Goal: Task Accomplishment & Management: Manage account settings

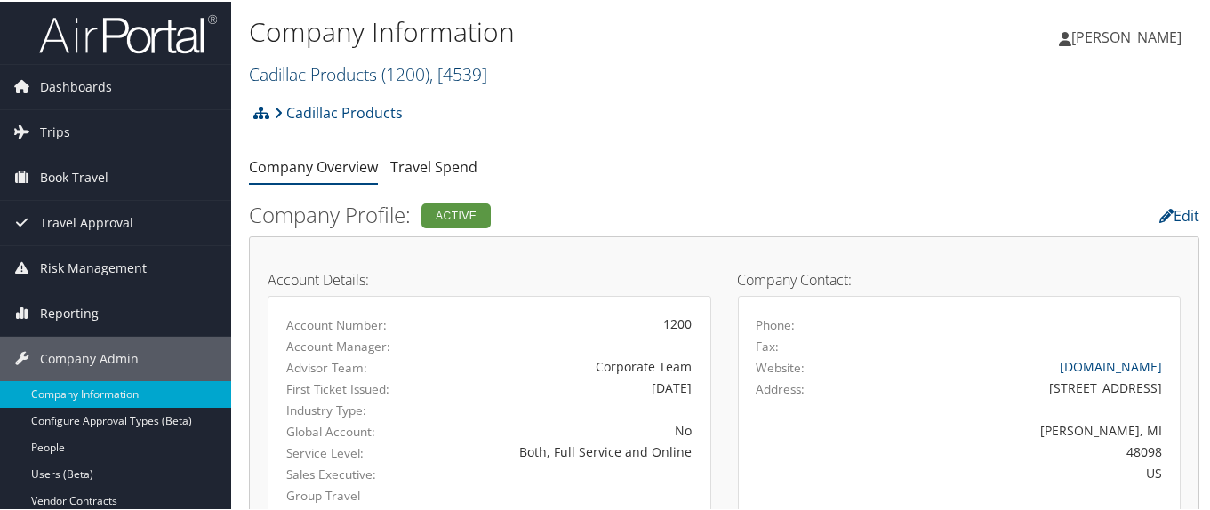
click at [281, 66] on link "Cadillac Products ( 1200 ) , [ 4539 ]" at bounding box center [368, 72] width 238 height 24
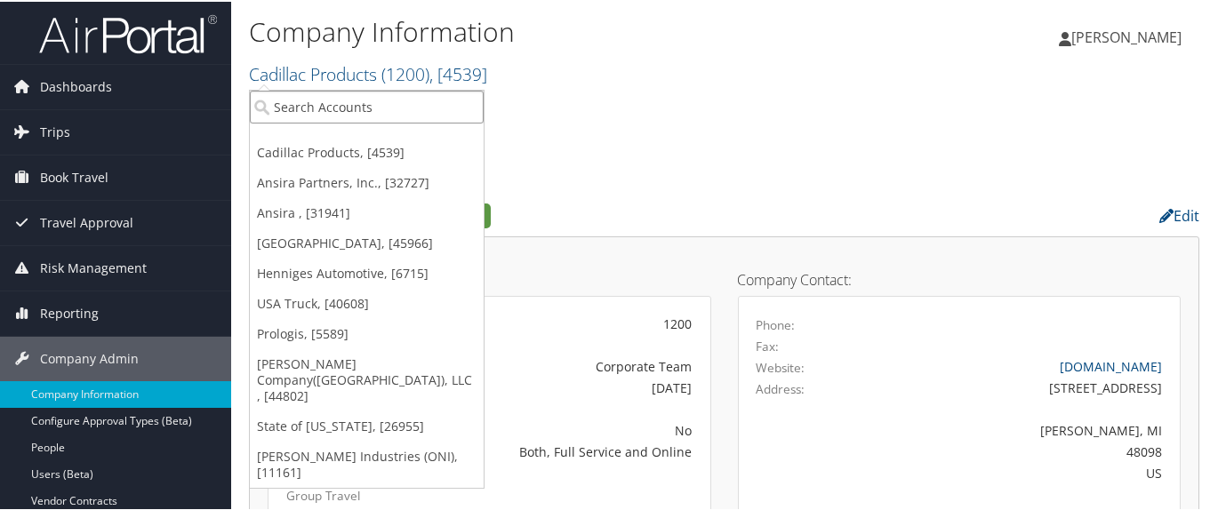
click at [295, 101] on input "search" at bounding box center [367, 105] width 234 height 33
paste input "302099"
type input "302099"
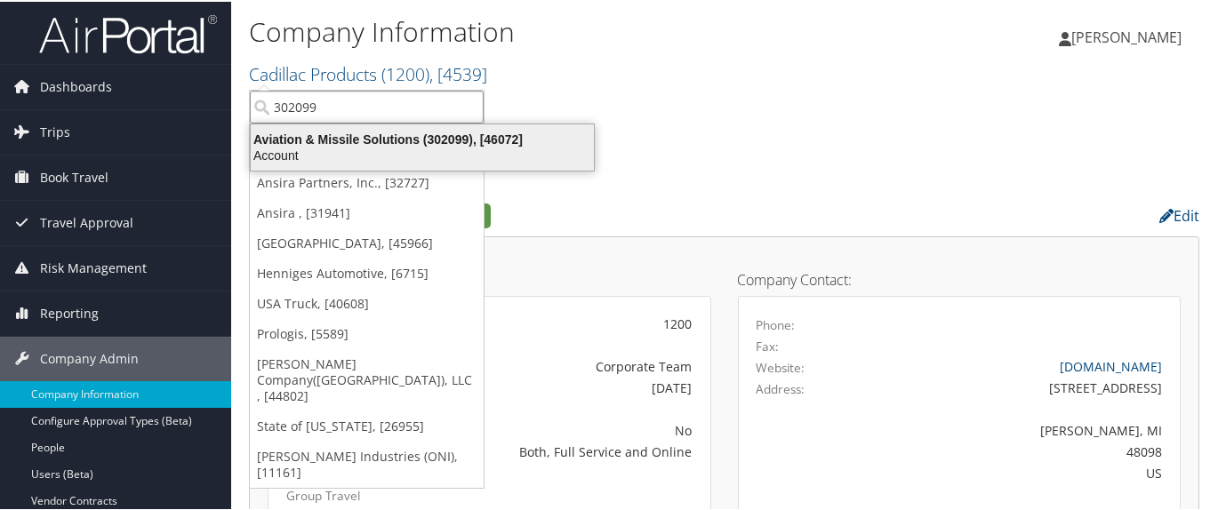
click at [322, 143] on div "Aviation & Missile Solutions (302099), [46072]" at bounding box center [422, 138] width 364 height 16
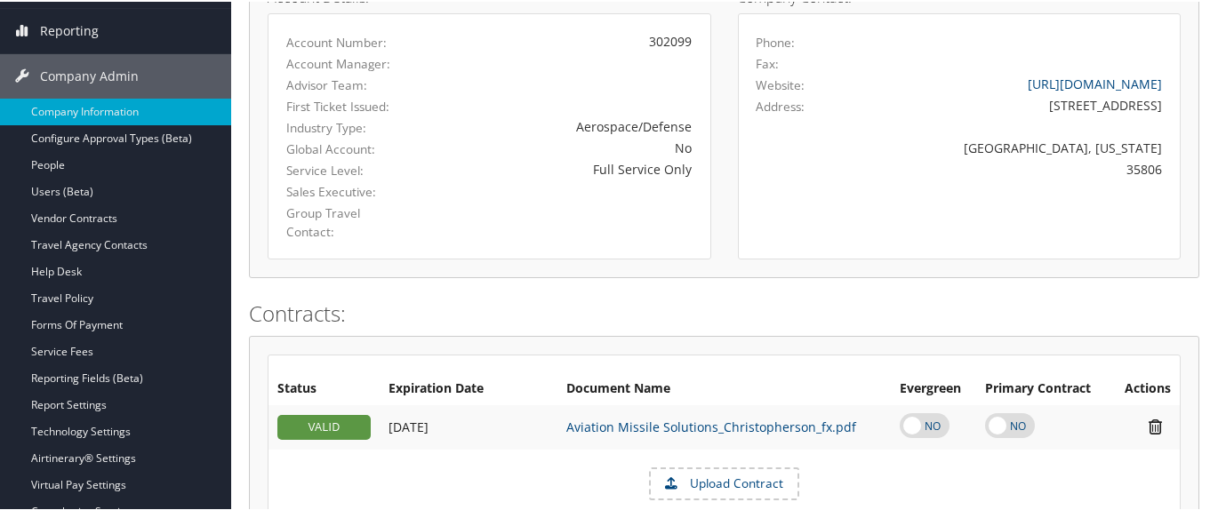
scroll to position [267, 0]
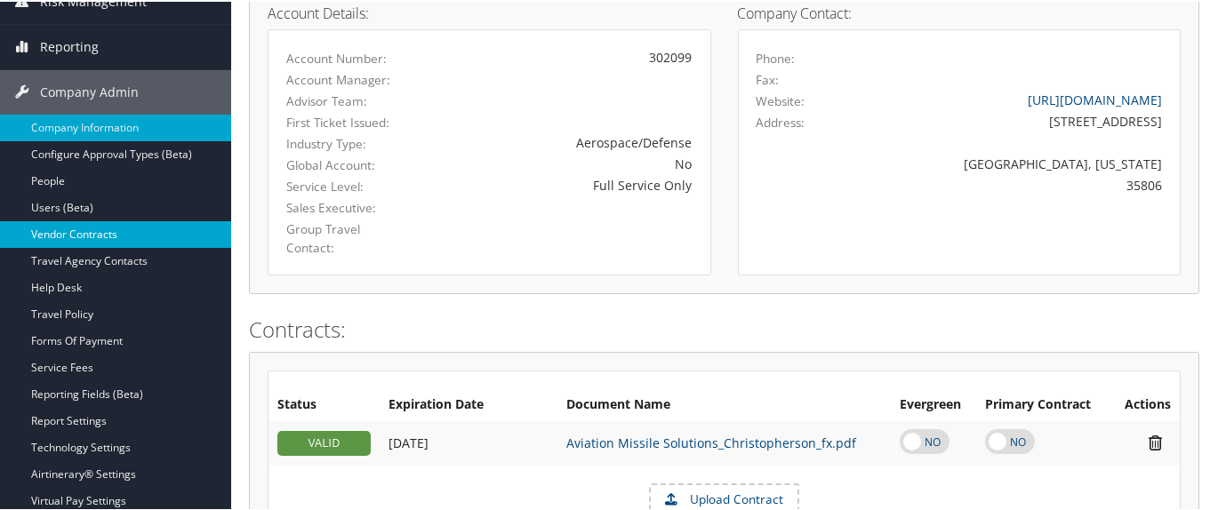
click at [152, 232] on link "Vendor Contracts" at bounding box center [115, 233] width 231 height 27
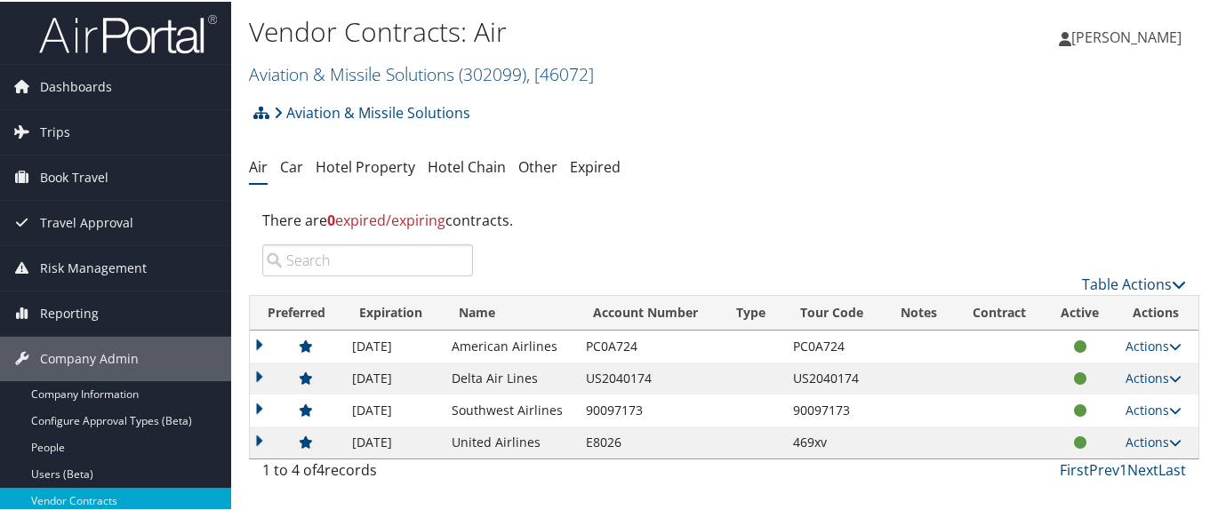
click at [267, 404] on td at bounding box center [296, 409] width 93 height 32
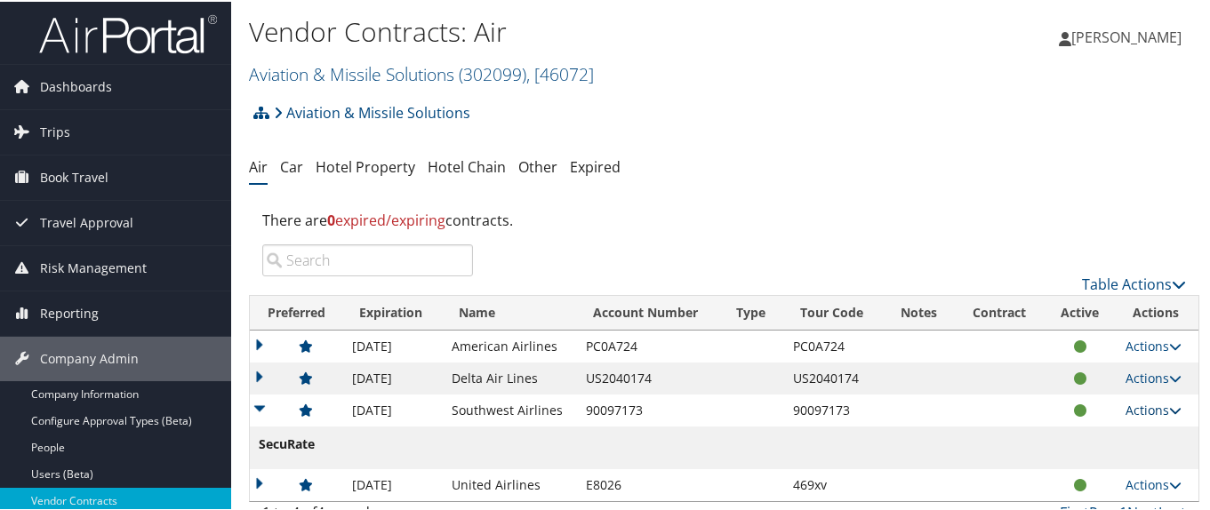
click at [1137, 404] on link "Actions" at bounding box center [1153, 408] width 56 height 17
click at [1130, 466] on link "Edit Contract" at bounding box center [1111, 464] width 118 height 30
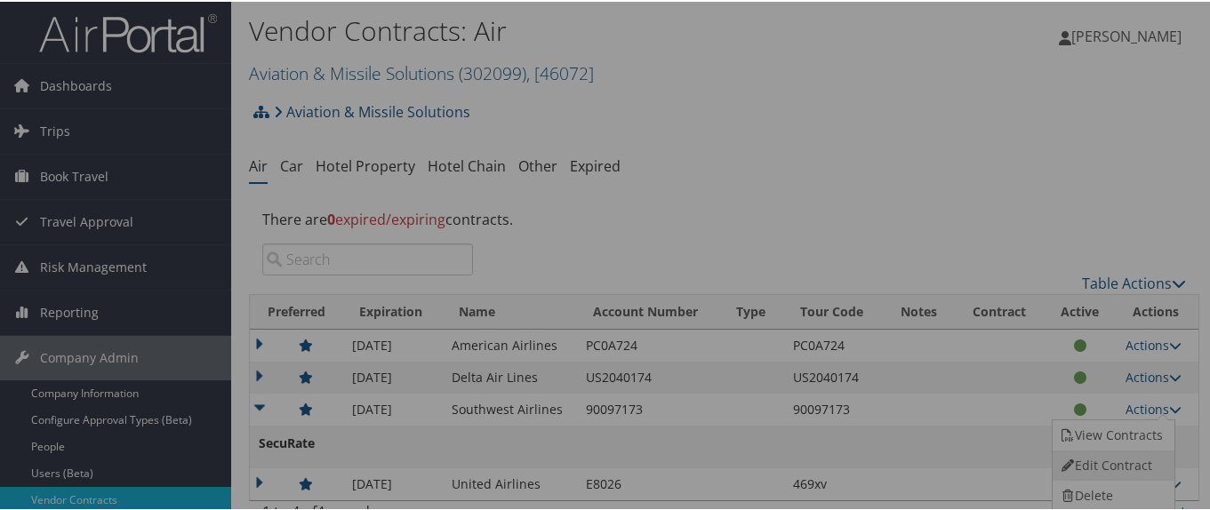
select select "[object Object]"
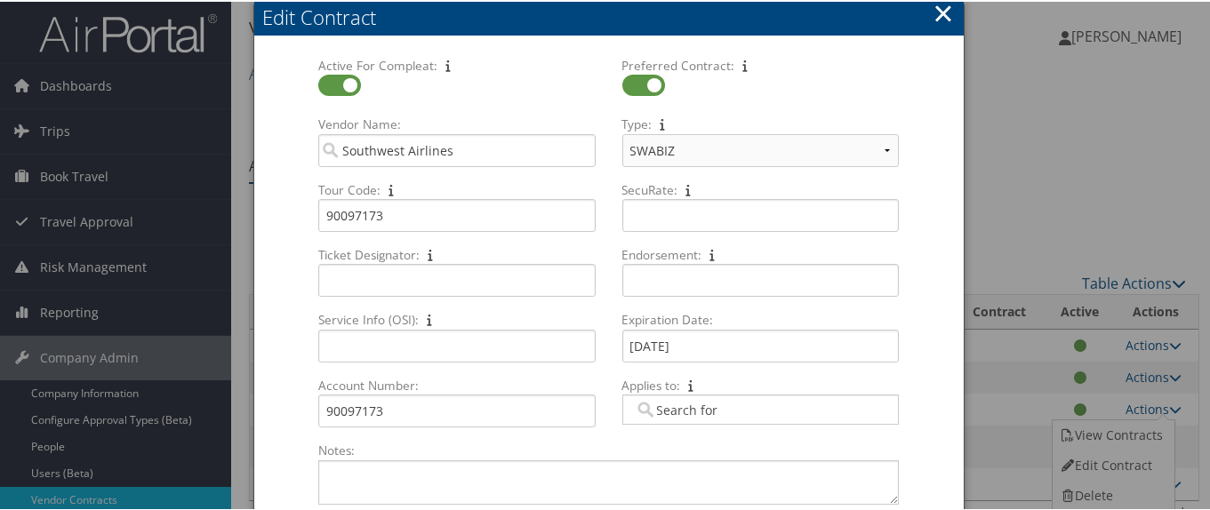
click at [940, 9] on button "×" at bounding box center [942, 12] width 20 height 36
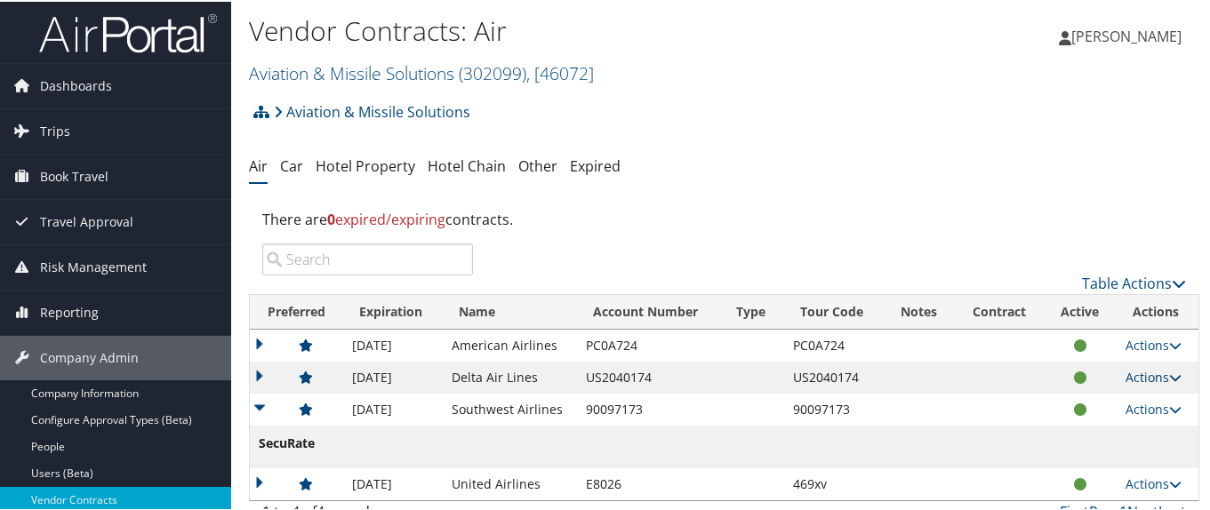
click at [1145, 371] on link "Actions" at bounding box center [1153, 375] width 56 height 17
click at [1124, 426] on link "Edit Contract" at bounding box center [1111, 432] width 118 height 30
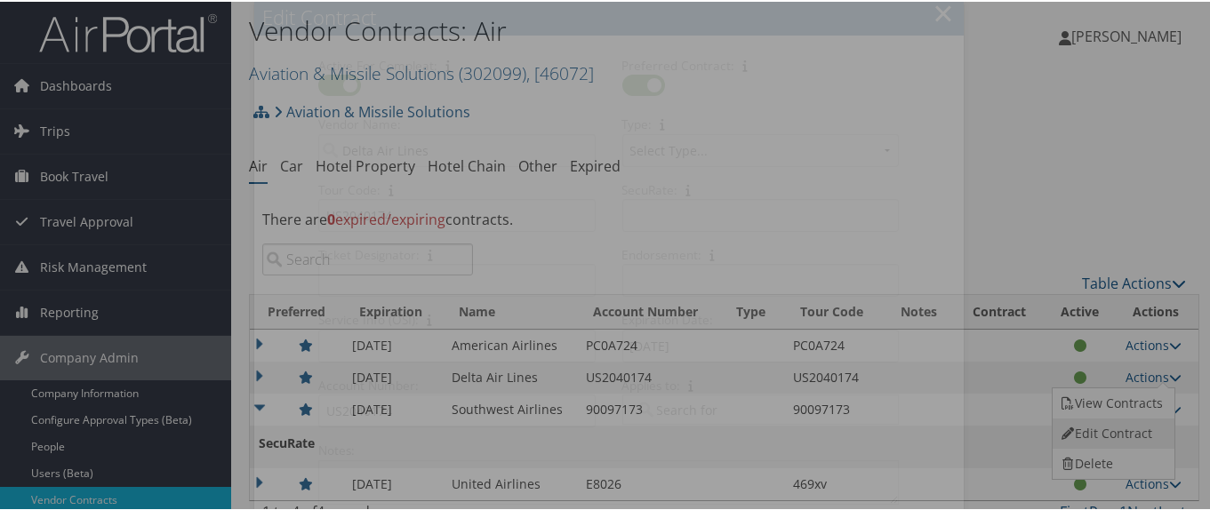
select select "[object Object]"
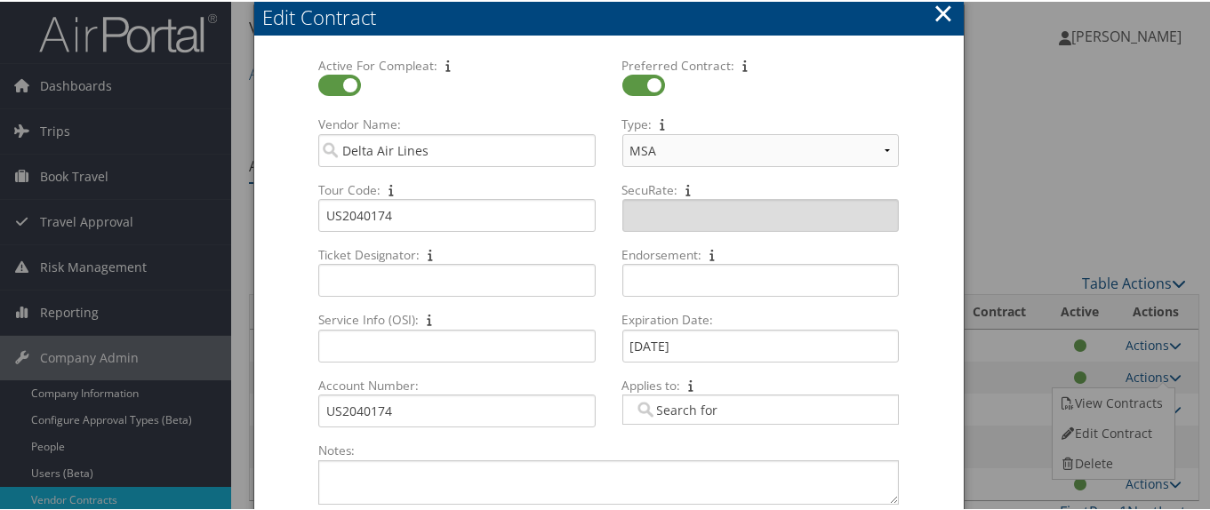
click at [941, 12] on button "×" at bounding box center [942, 12] width 20 height 36
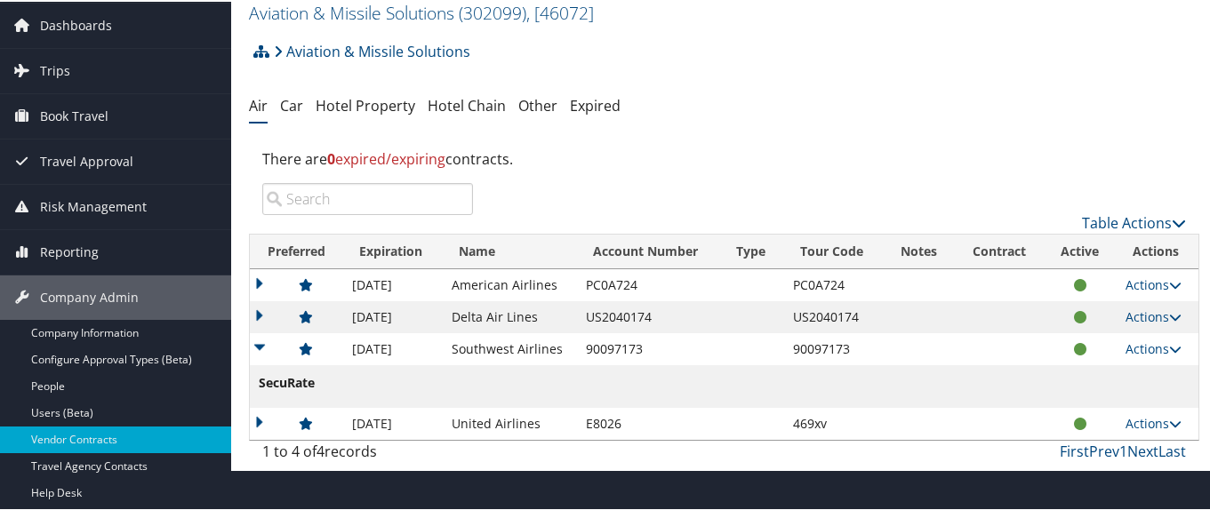
scroll to position [90, 0]
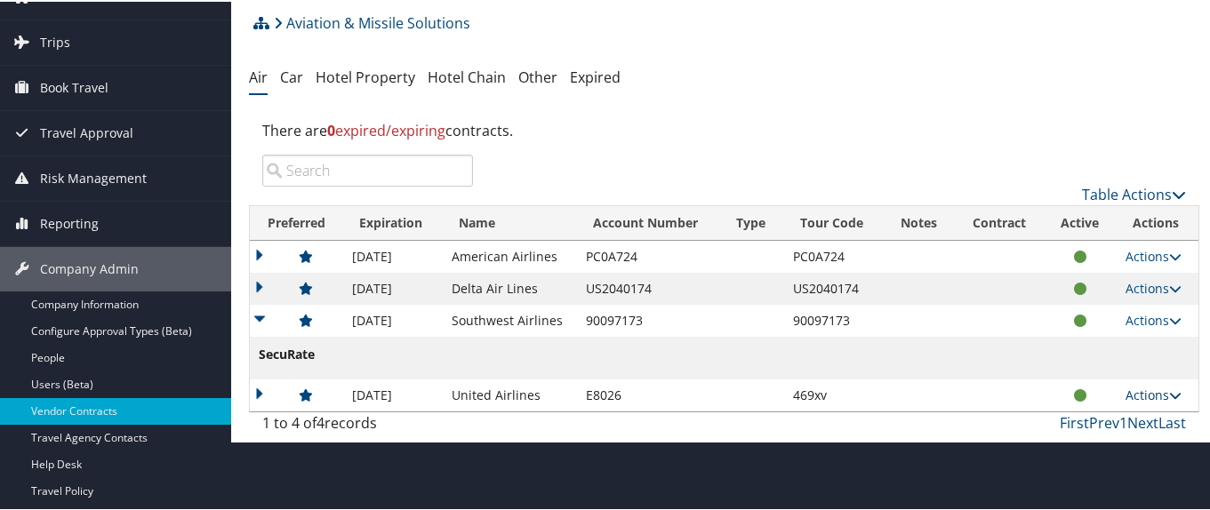
click at [1140, 397] on link "Actions" at bounding box center [1153, 393] width 56 height 17
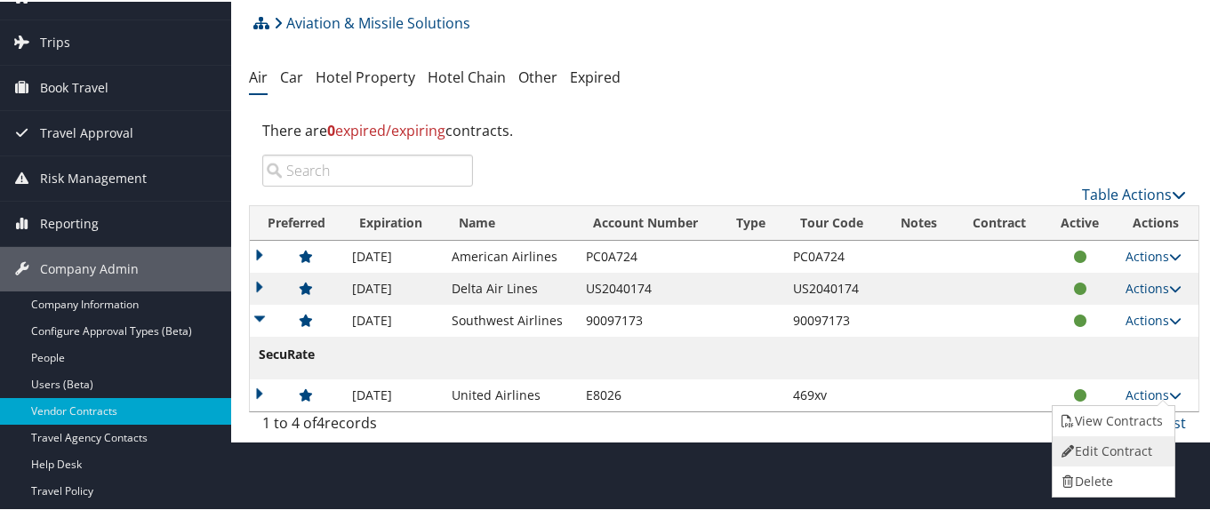
click at [1134, 451] on link "Edit Contract" at bounding box center [1111, 450] width 118 height 30
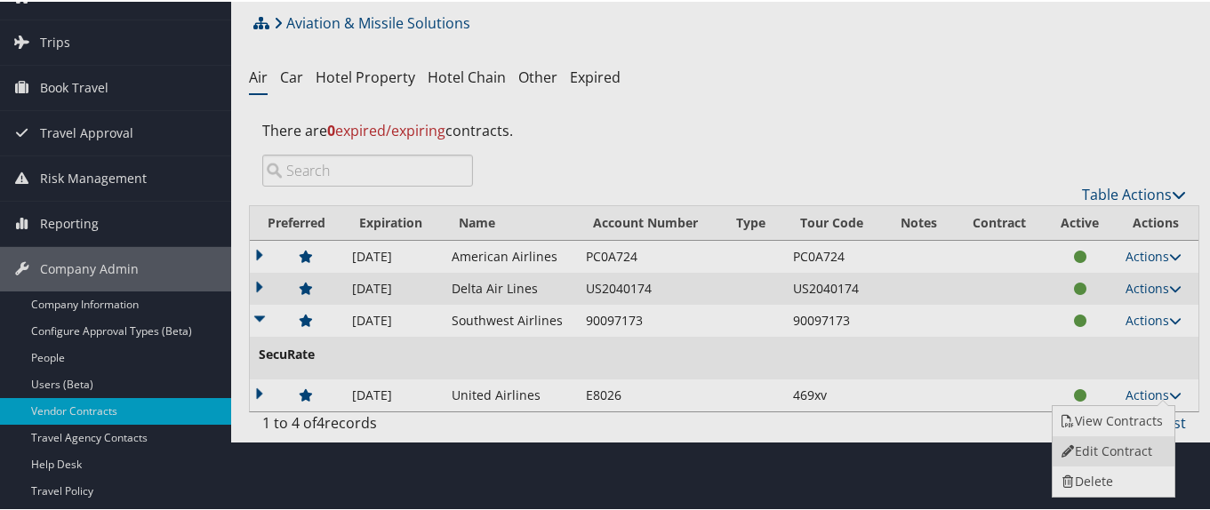
select select "[object Object]"
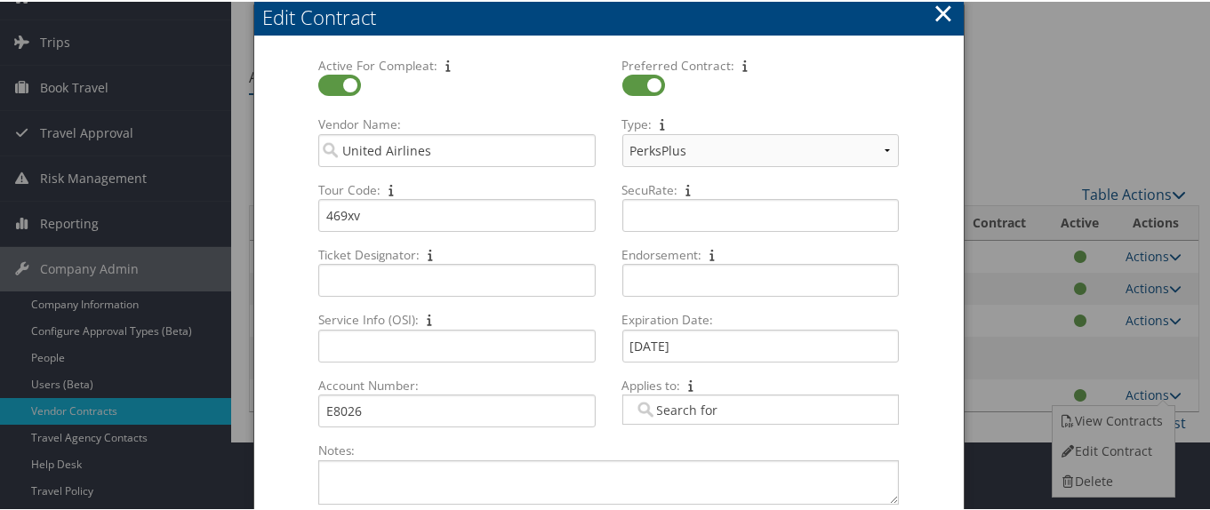
click at [940, 14] on button "×" at bounding box center [942, 12] width 20 height 36
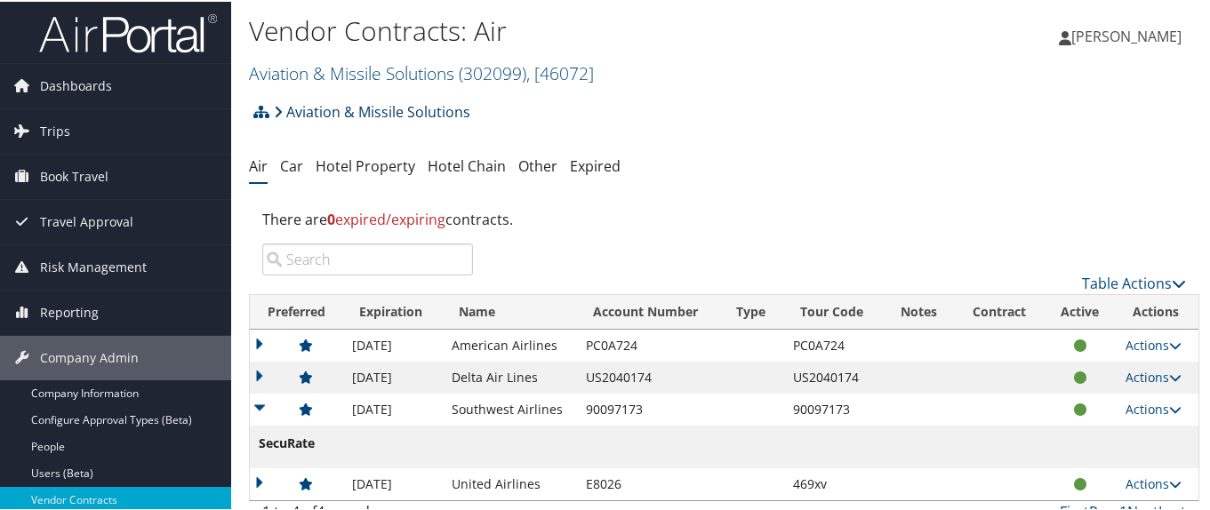
scroll to position [0, 0]
click at [332, 74] on link "Aviation & Missile Solutions ( 302099 ) , [ 46072 ]" at bounding box center [421, 72] width 345 height 24
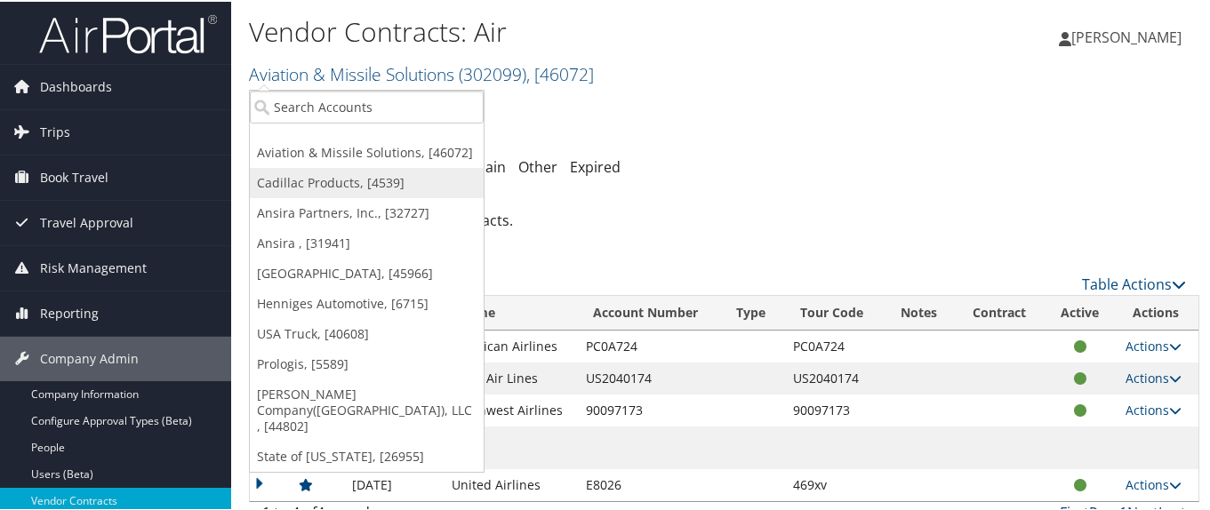
click at [347, 183] on link "Cadillac Products, [4539]" at bounding box center [367, 181] width 234 height 30
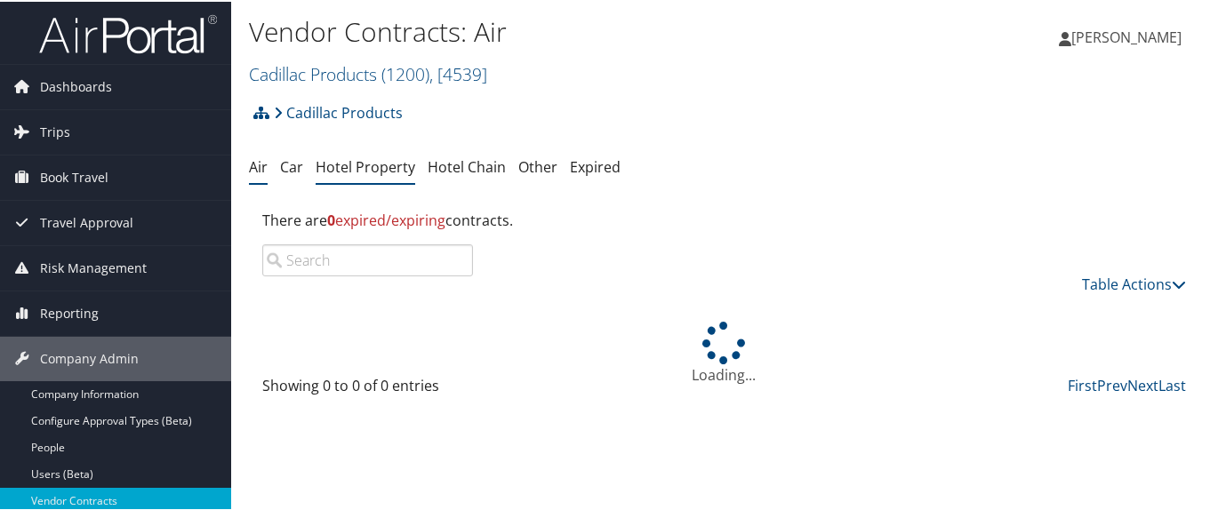
click at [372, 170] on link "Hotel Property" at bounding box center [366, 166] width 100 height 20
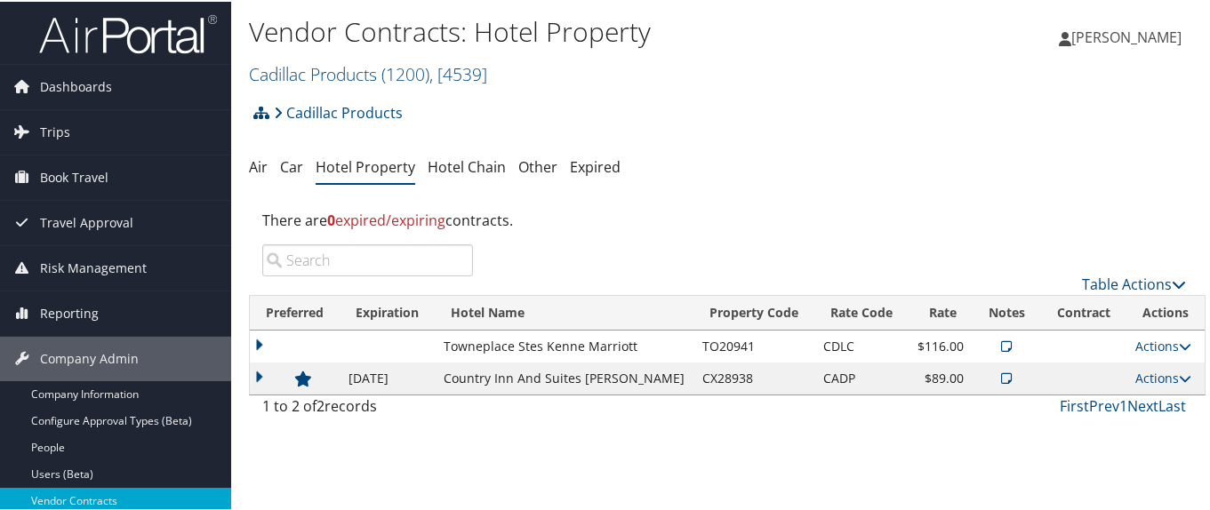
click at [1002, 345] on icon at bounding box center [1007, 345] width 11 height 12
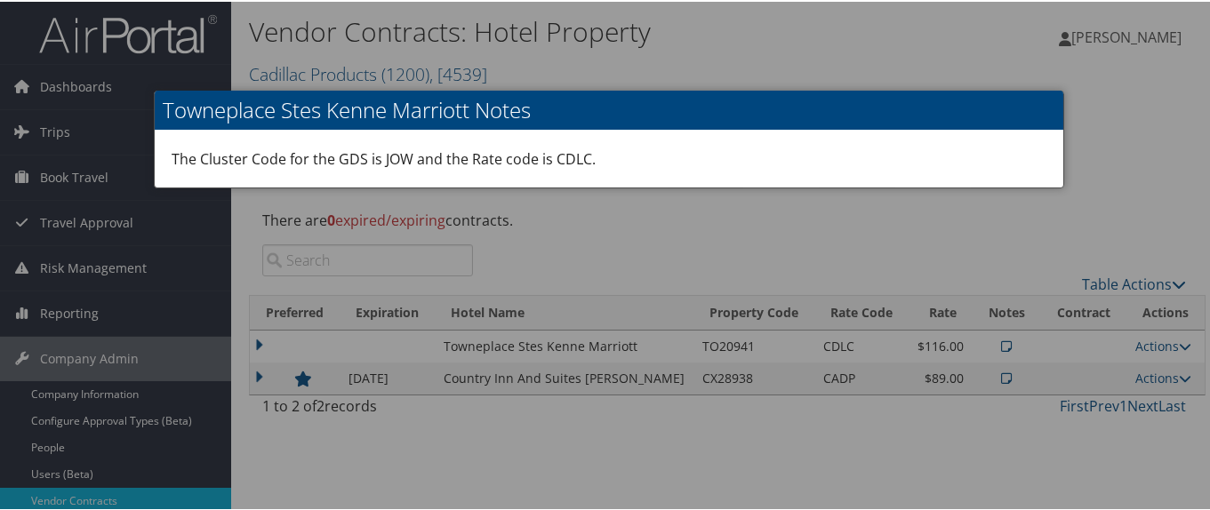
click at [988, 345] on div at bounding box center [608, 255] width 1217 height 510
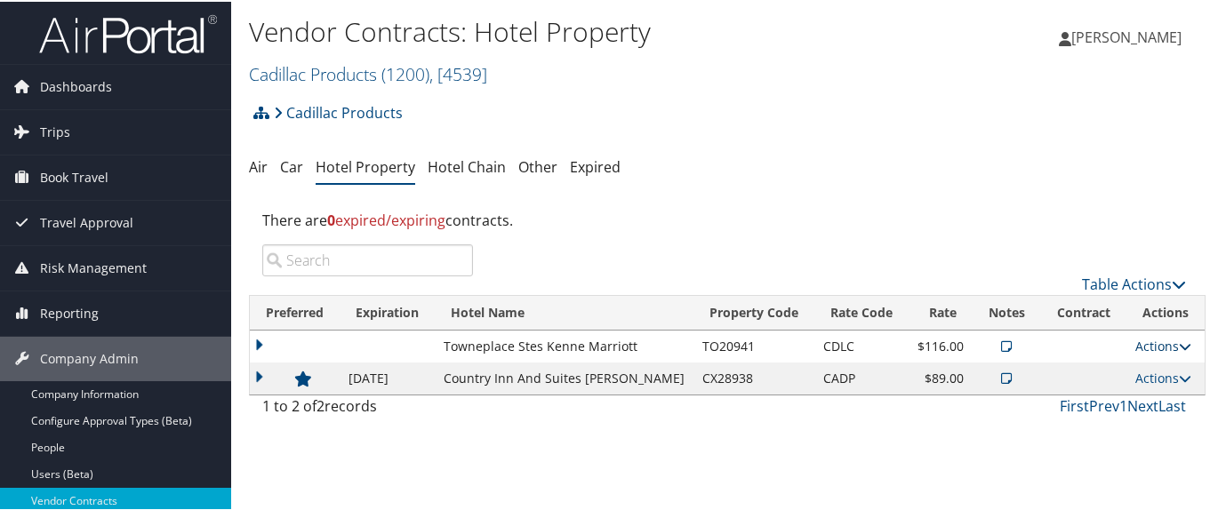
click at [1146, 344] on link "Actions" at bounding box center [1163, 344] width 56 height 17
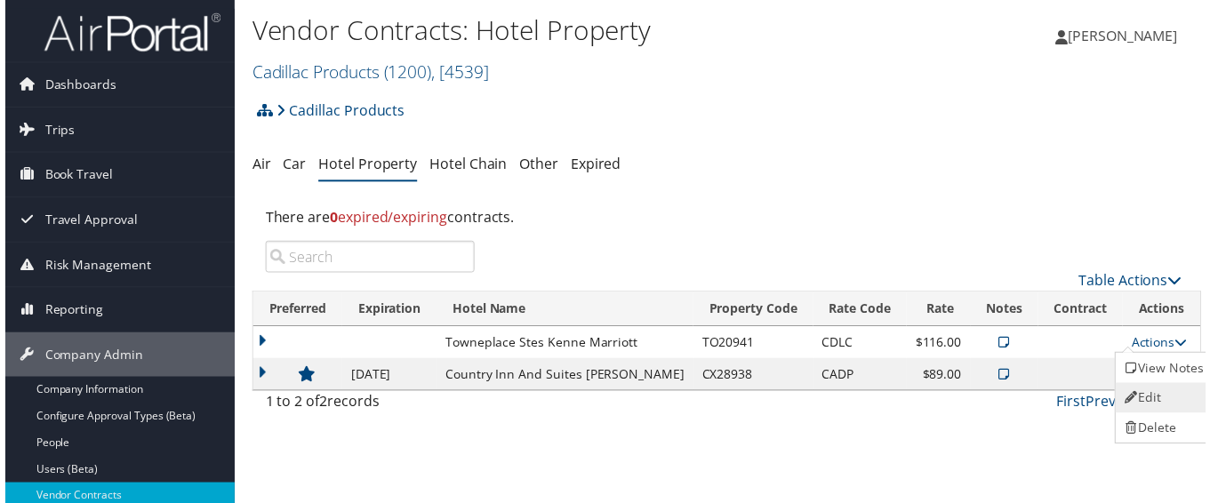
click at [1167, 407] on link "Edit" at bounding box center [1167, 401] width 96 height 30
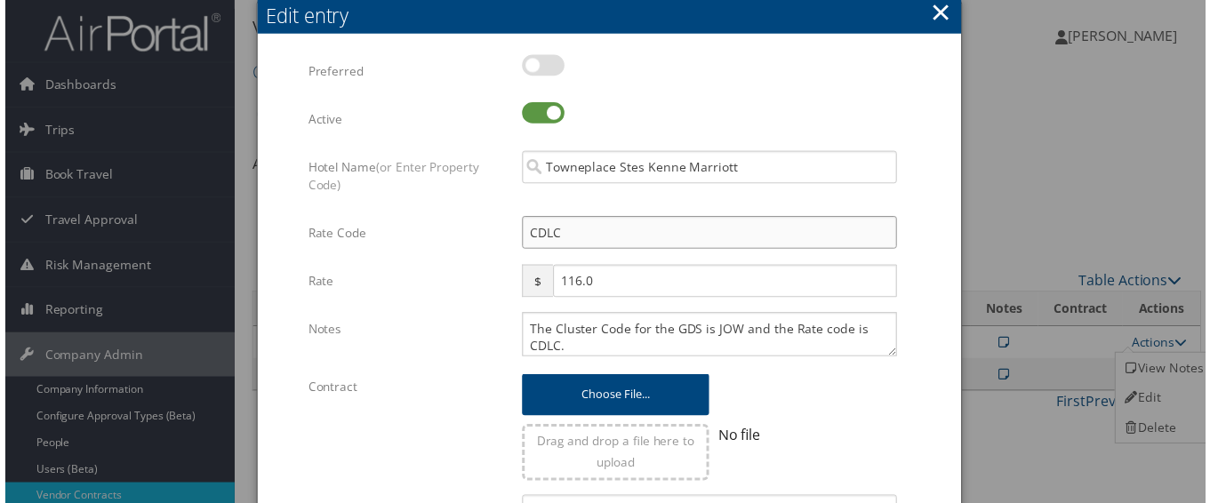
drag, startPoint x: 588, startPoint y: 233, endPoint x: 518, endPoint y: 236, distance: 69.4
click at [521, 236] on input "CDLC" at bounding box center [710, 234] width 378 height 33
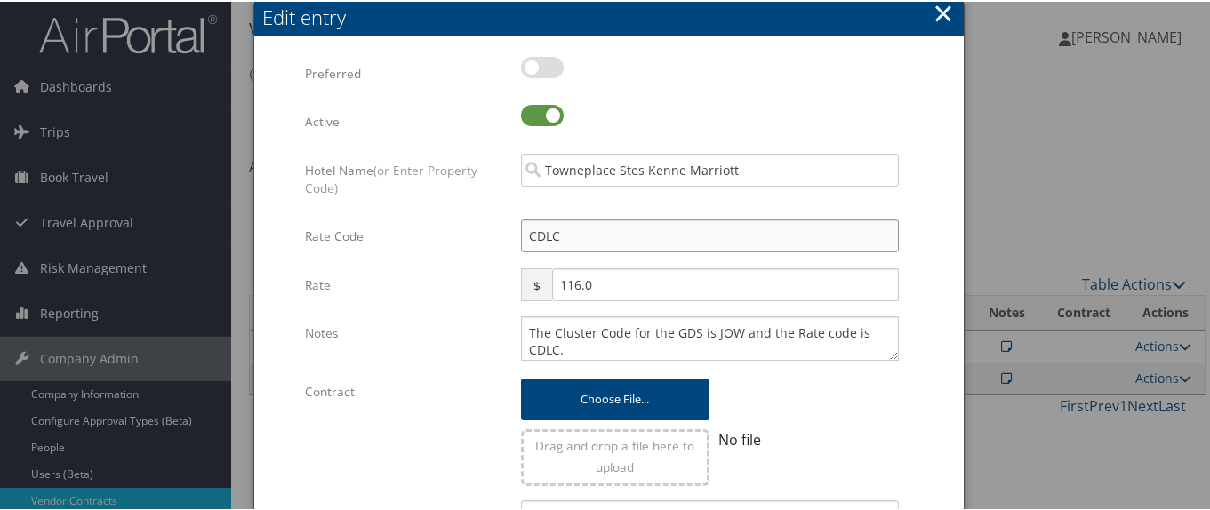
type input "c"
checkbox input "true"
type input "c"
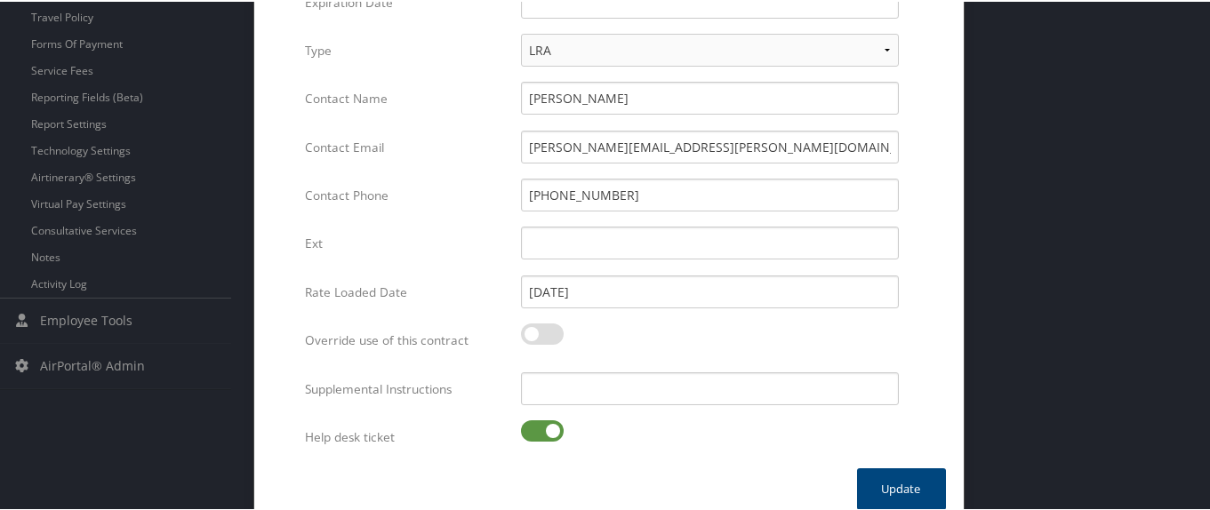
scroll to position [580, 0]
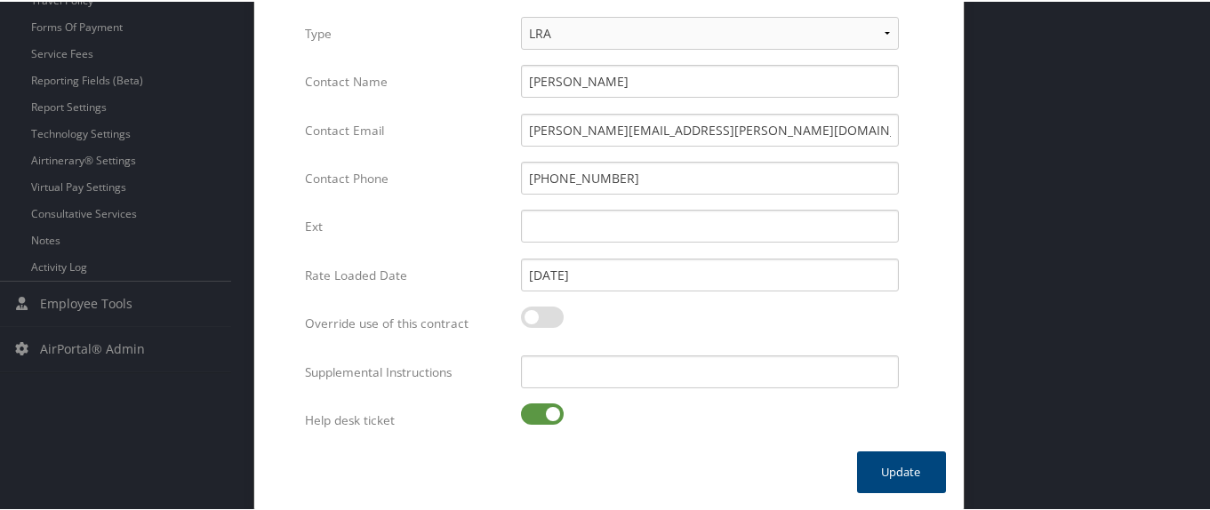
type input "CADP"
click at [537, 412] on label at bounding box center [542, 412] width 43 height 21
click at [537, 412] on input "checkbox" at bounding box center [536, 416] width 12 height 12
checkbox input "false"
click at [901, 469] on button "Update" at bounding box center [901, 471] width 89 height 42
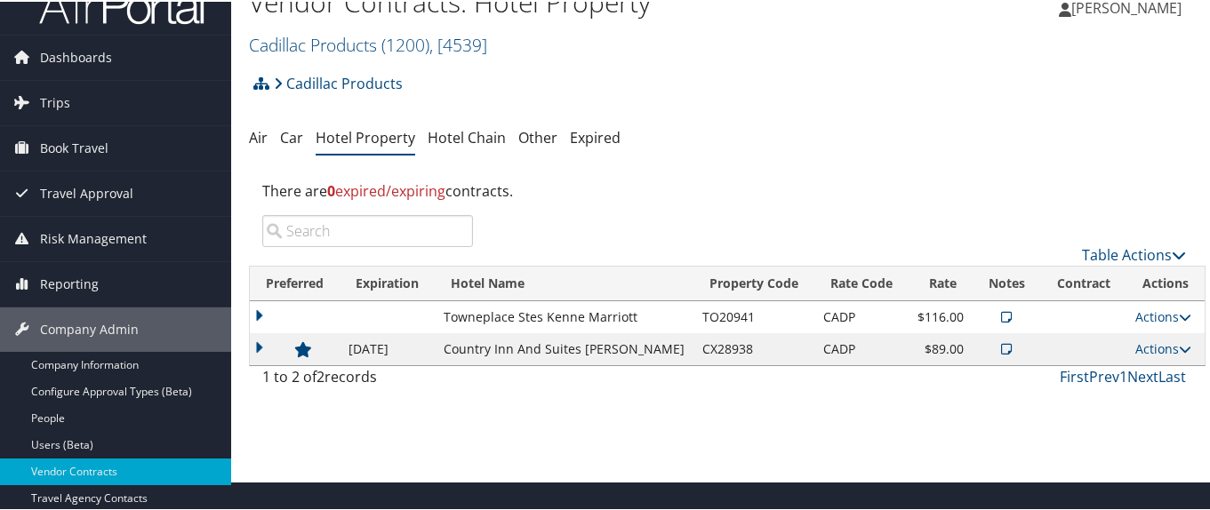
scroll to position [0, 0]
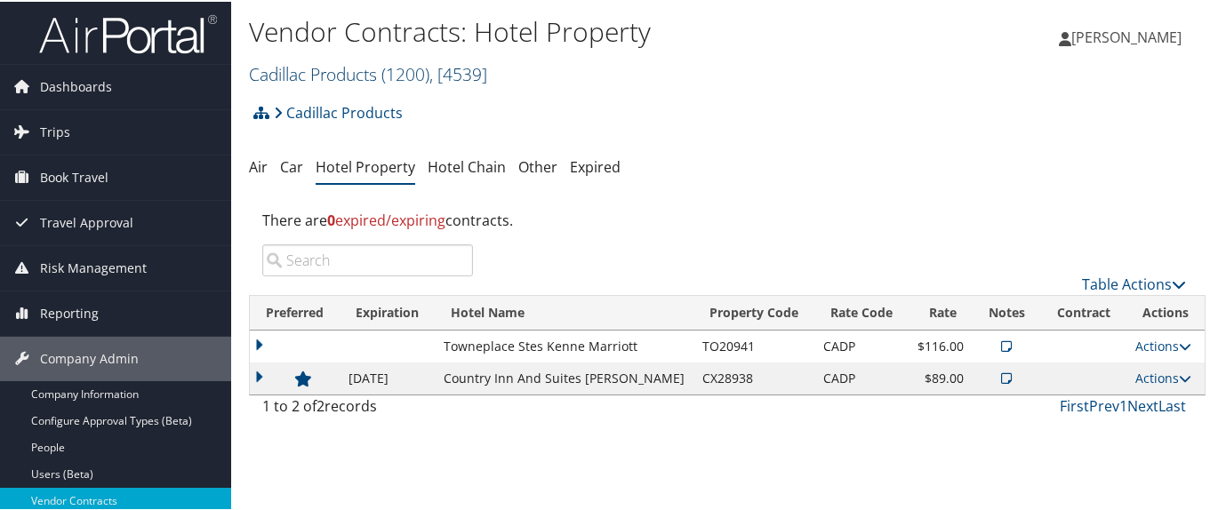
click at [342, 76] on link "Cadillac Products ( 1200 ) , [ 4539 ]" at bounding box center [368, 72] width 238 height 24
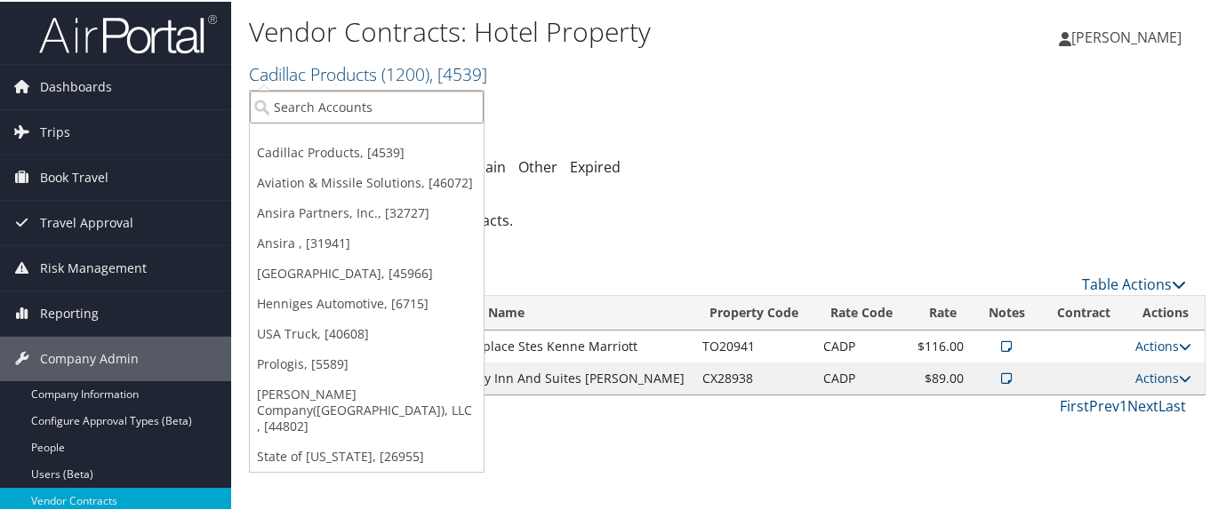
click at [355, 110] on input "search" at bounding box center [367, 105] width 234 height 33
type input "1360"
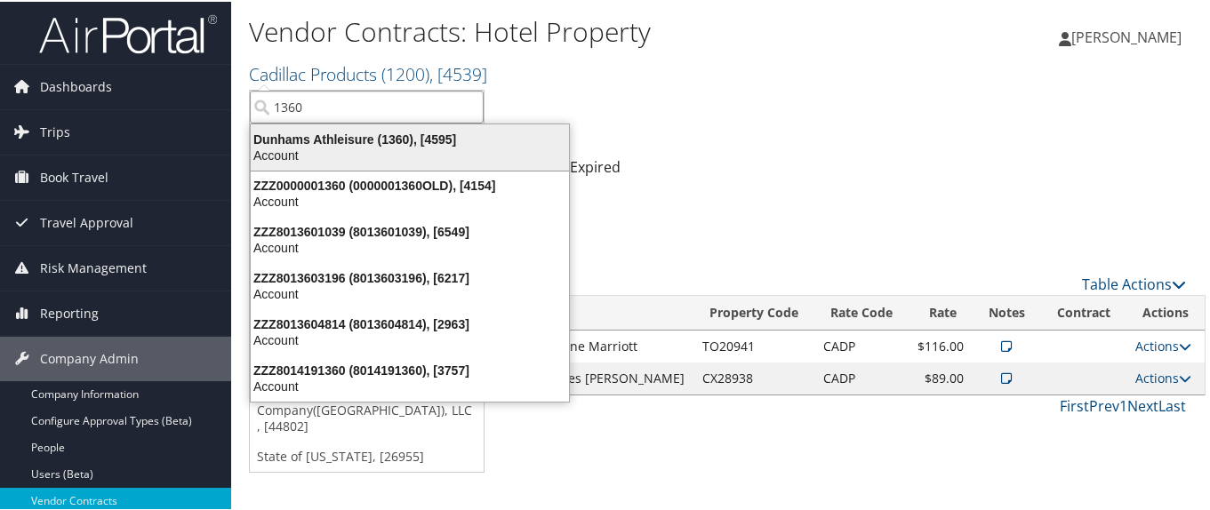
click at [334, 140] on div "Dunhams Athleisure (1360), [4595]" at bounding box center [410, 138] width 340 height 16
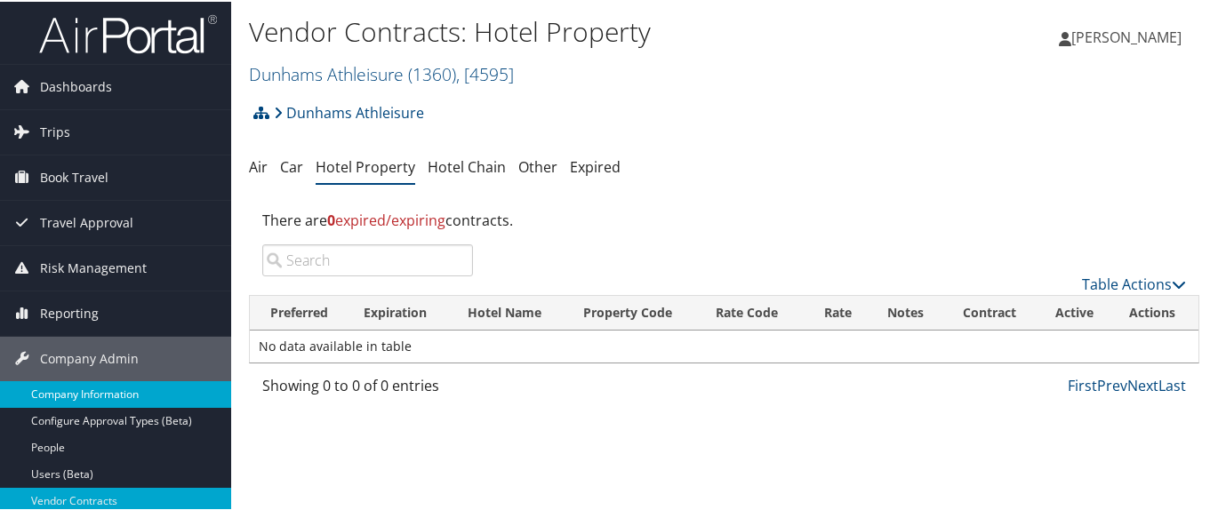
click at [181, 388] on link "Company Information" at bounding box center [115, 393] width 231 height 27
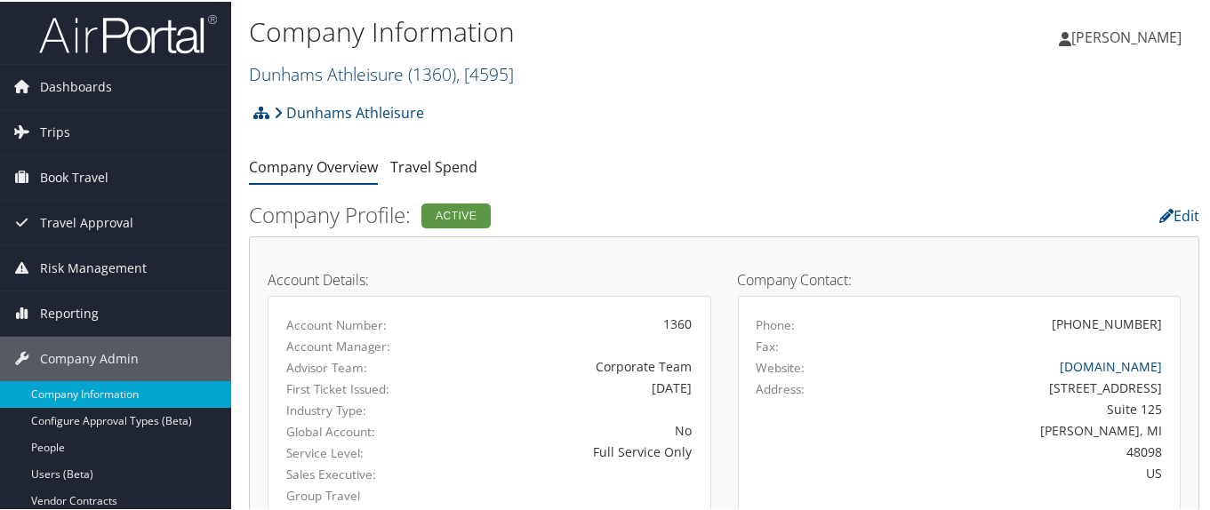
click at [308, 74] on link "Dunhams Athleisure ( 1360 ) , [ 4595 ]" at bounding box center [381, 72] width 265 height 24
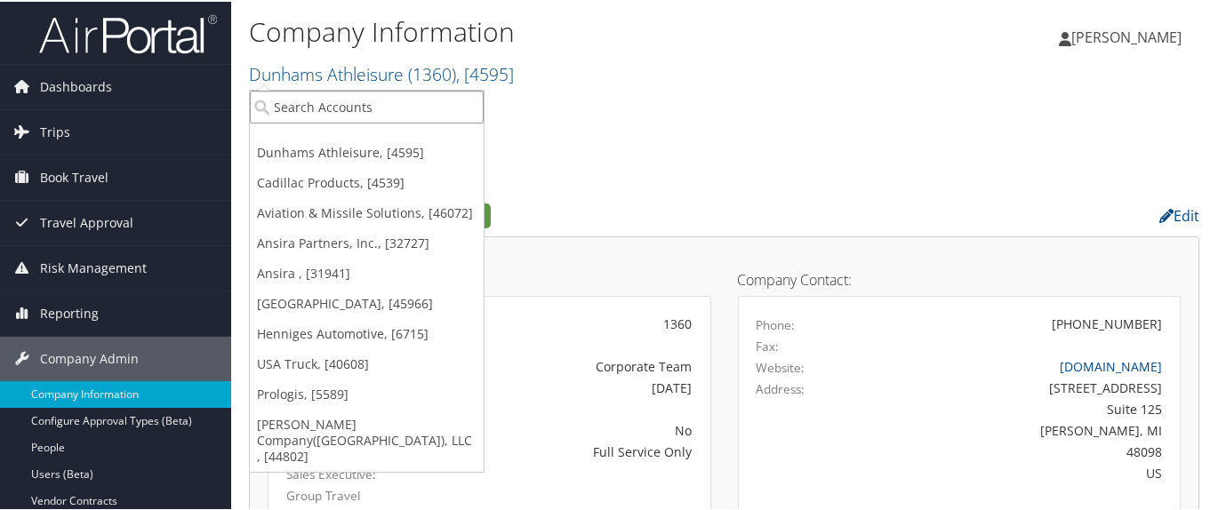
click at [314, 102] on input "search" at bounding box center [367, 105] width 234 height 33
paste input "301920"
type input "301920"
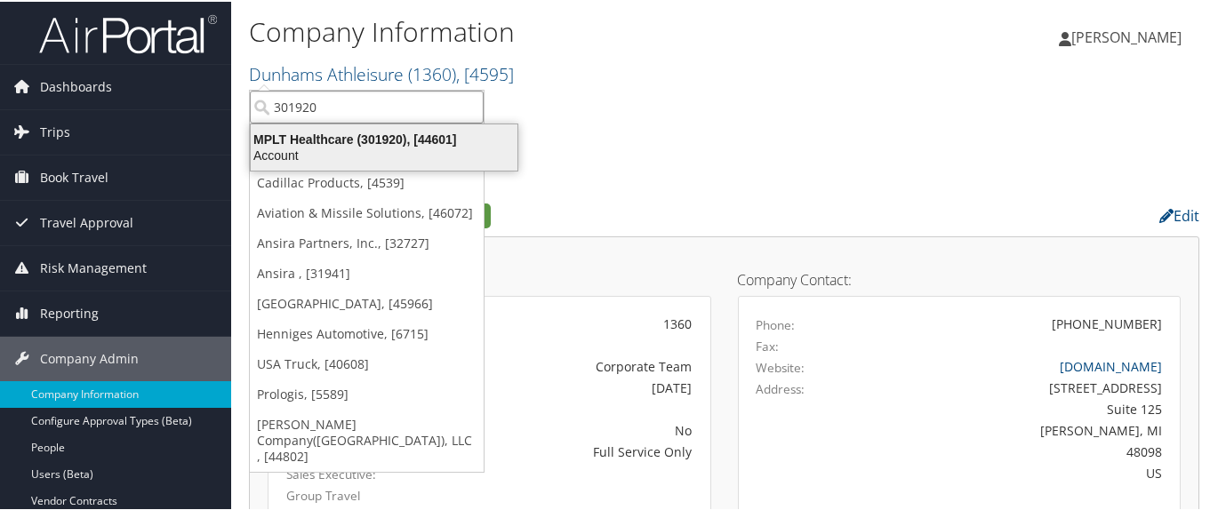
click at [302, 142] on div "MPLT Healthcare (301920), [44601]" at bounding box center [384, 138] width 288 height 16
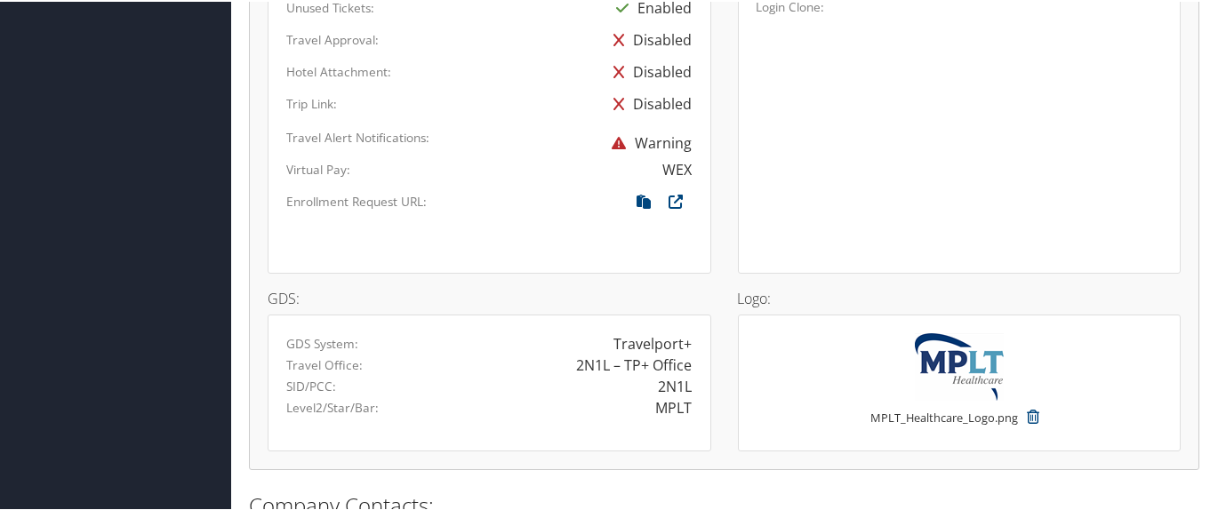
scroll to position [1244, 0]
